Goal: Task Accomplishment & Management: Manage account settings

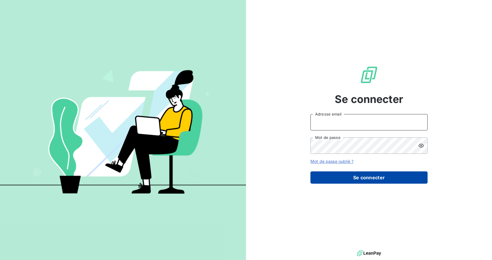
type input "[EMAIL_ADDRESS][DOMAIN_NAME]"
click at [363, 180] on button "Se connecter" at bounding box center [368, 178] width 117 height 12
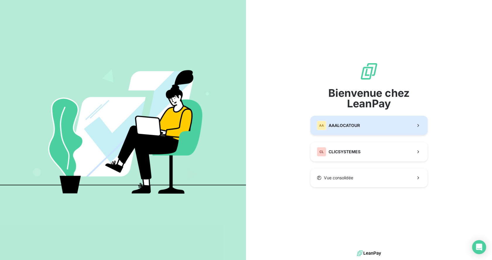
click at [355, 128] on span "AAALOCATOUR" at bounding box center [344, 126] width 31 height 6
